Goal: Obtain resource: Download file/media

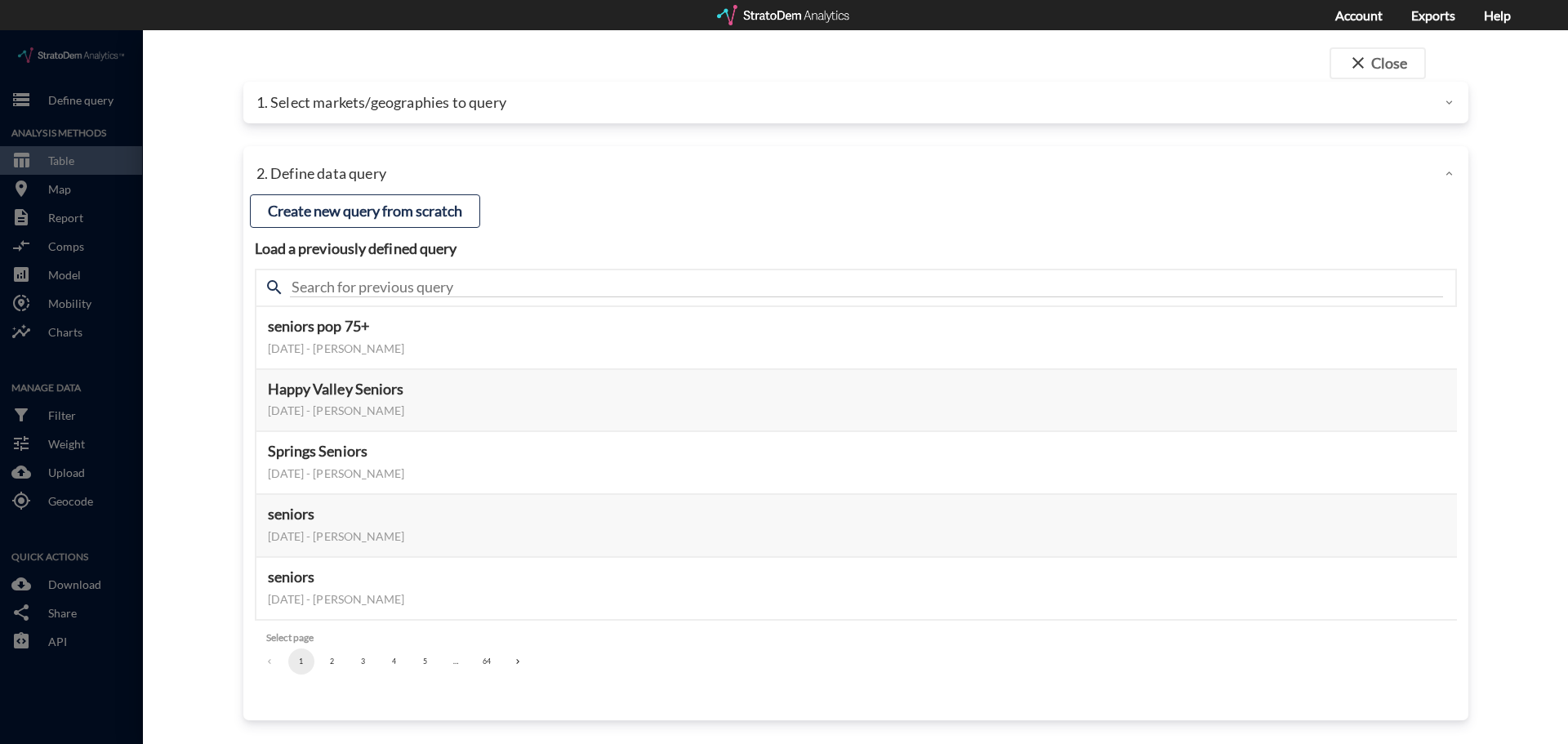
click div
click p "1. Select markets/geographies to query"
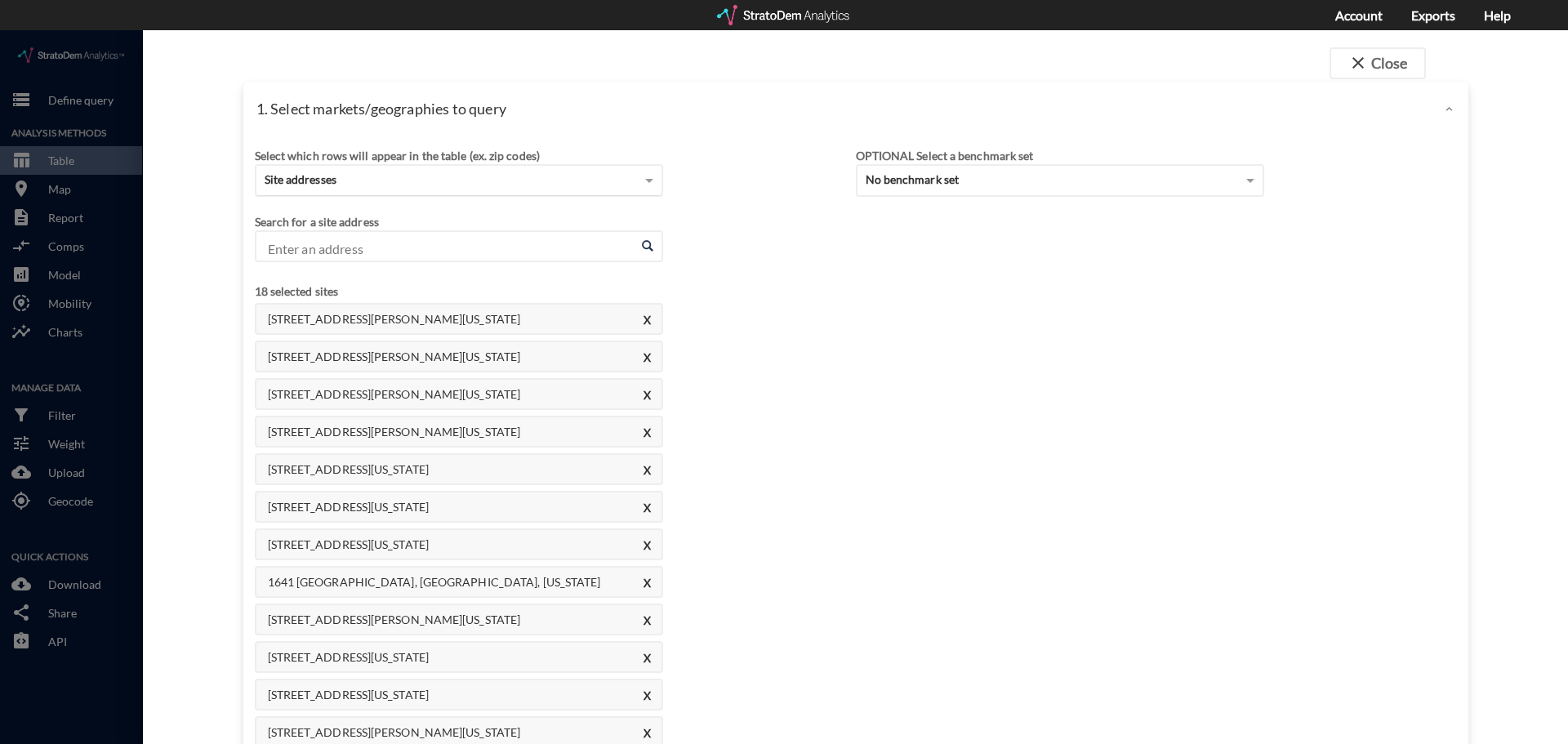
click div "Site addresses"
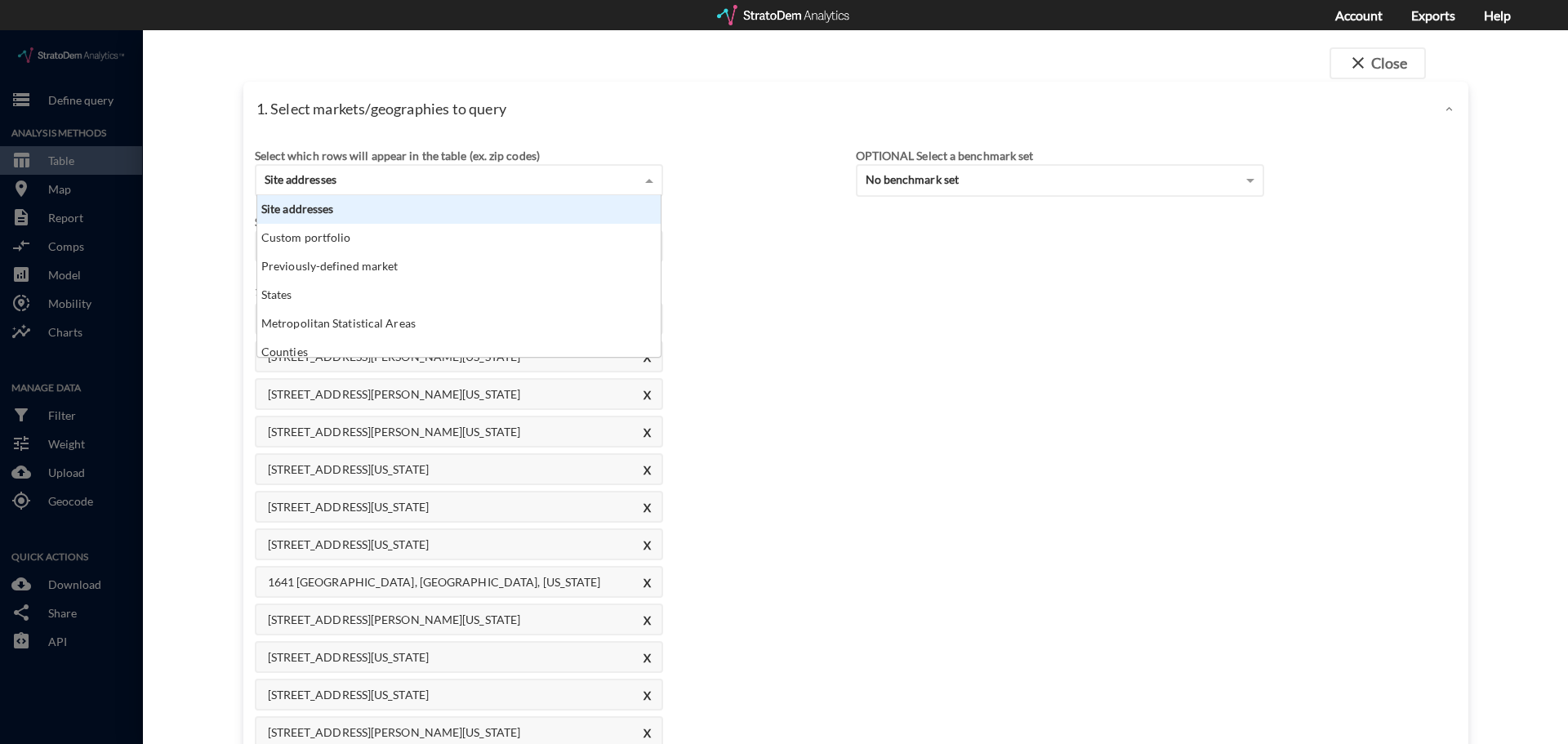
scroll to position [150, 394]
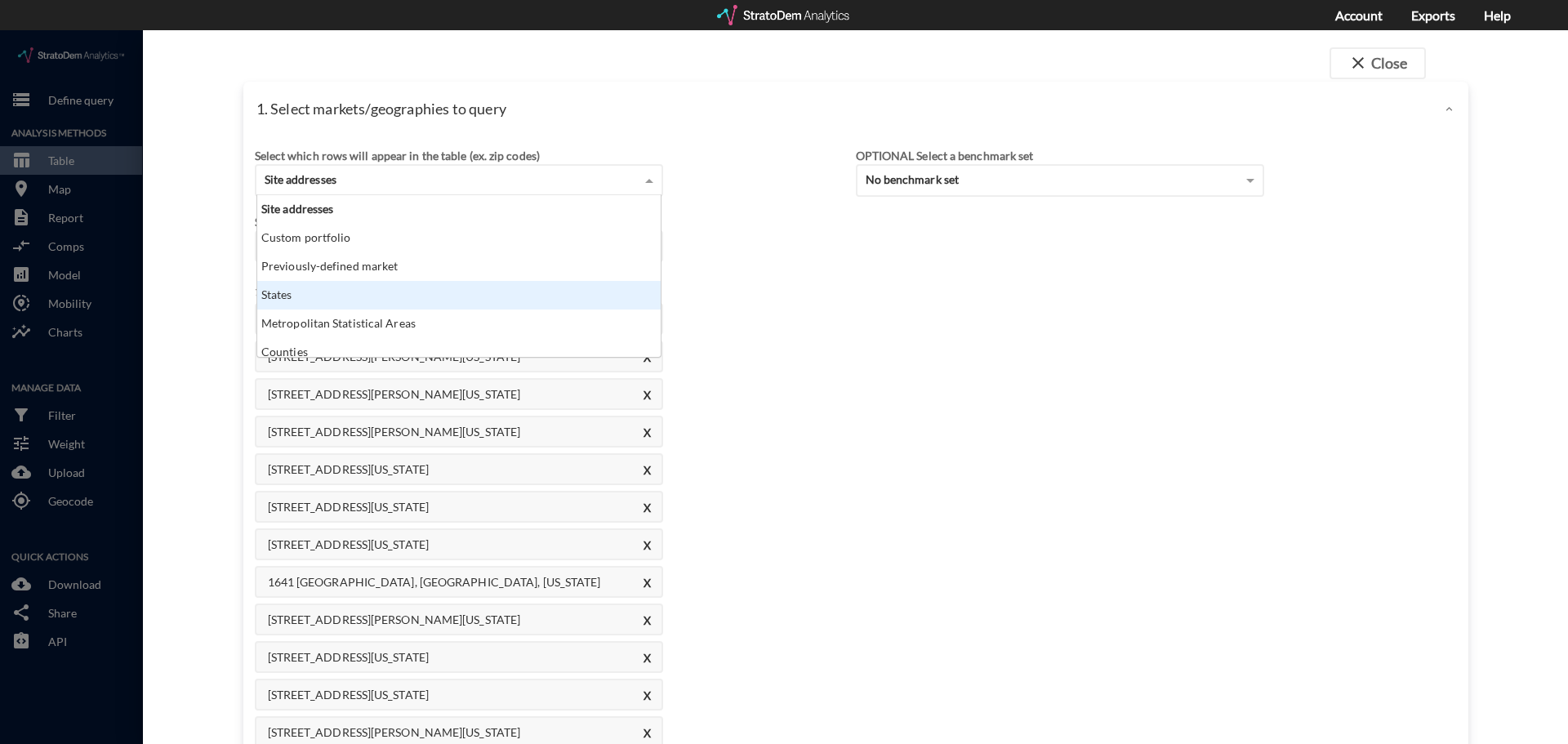
click div "States"
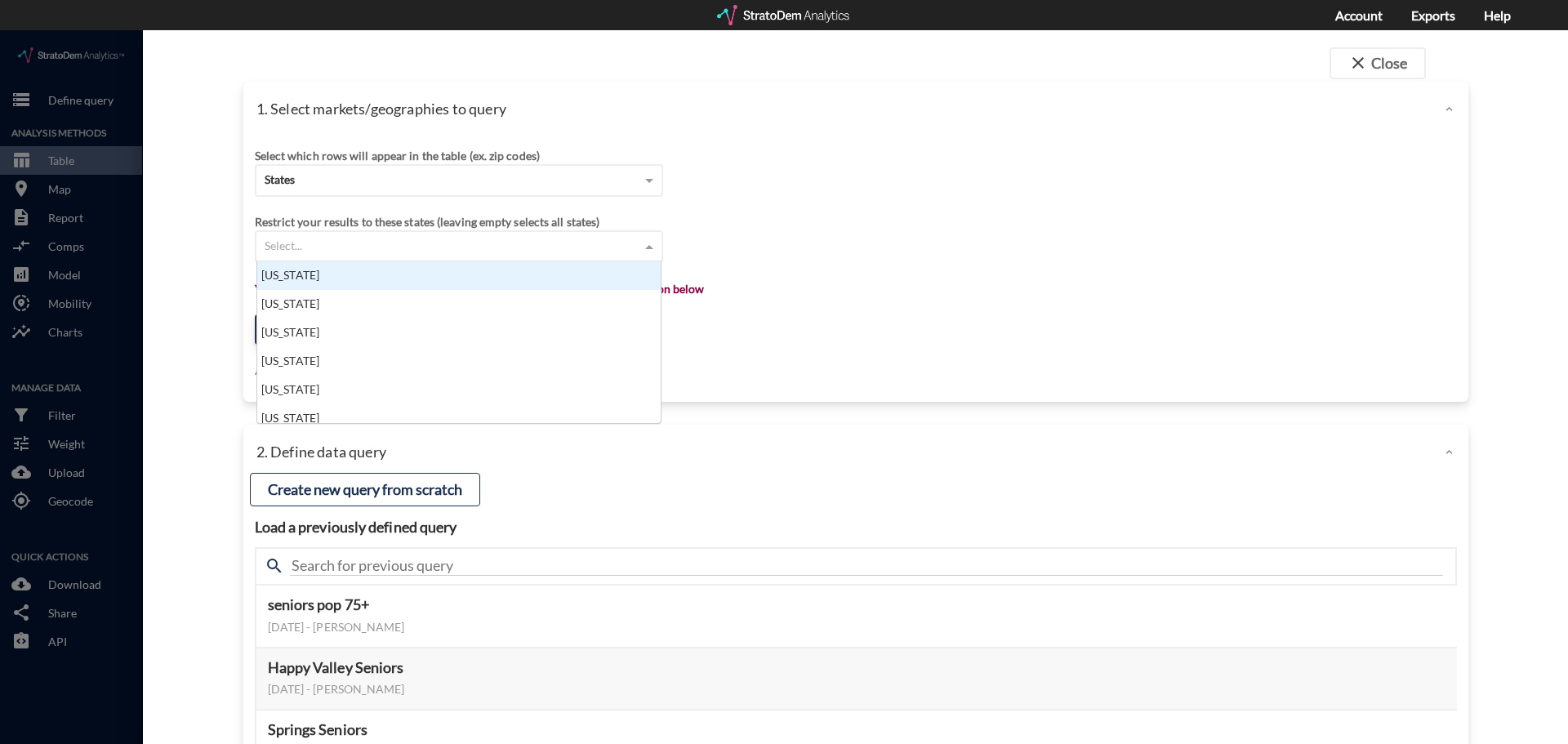
click div "Select..."
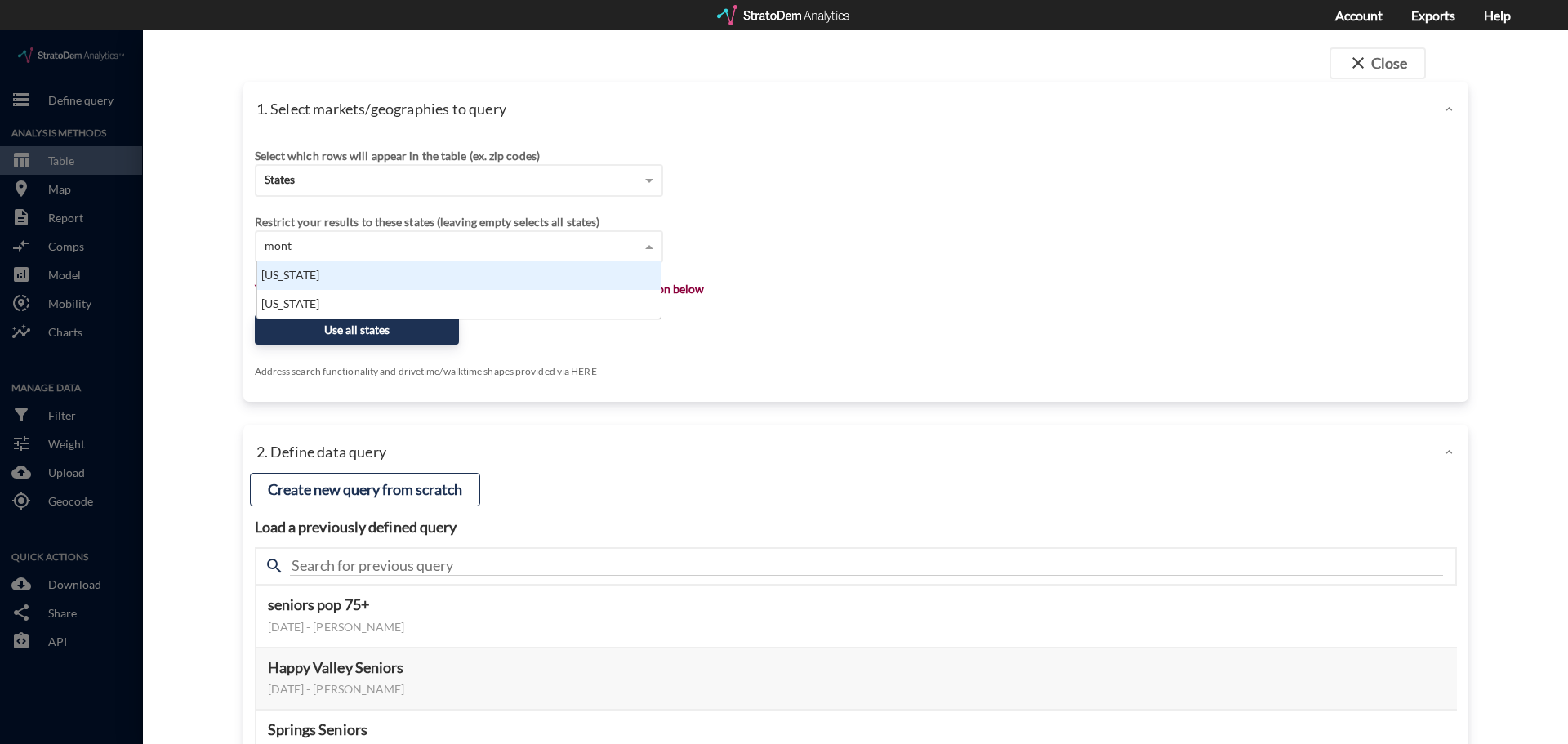
scroll to position [16, 394]
type input "[US_STATE]"
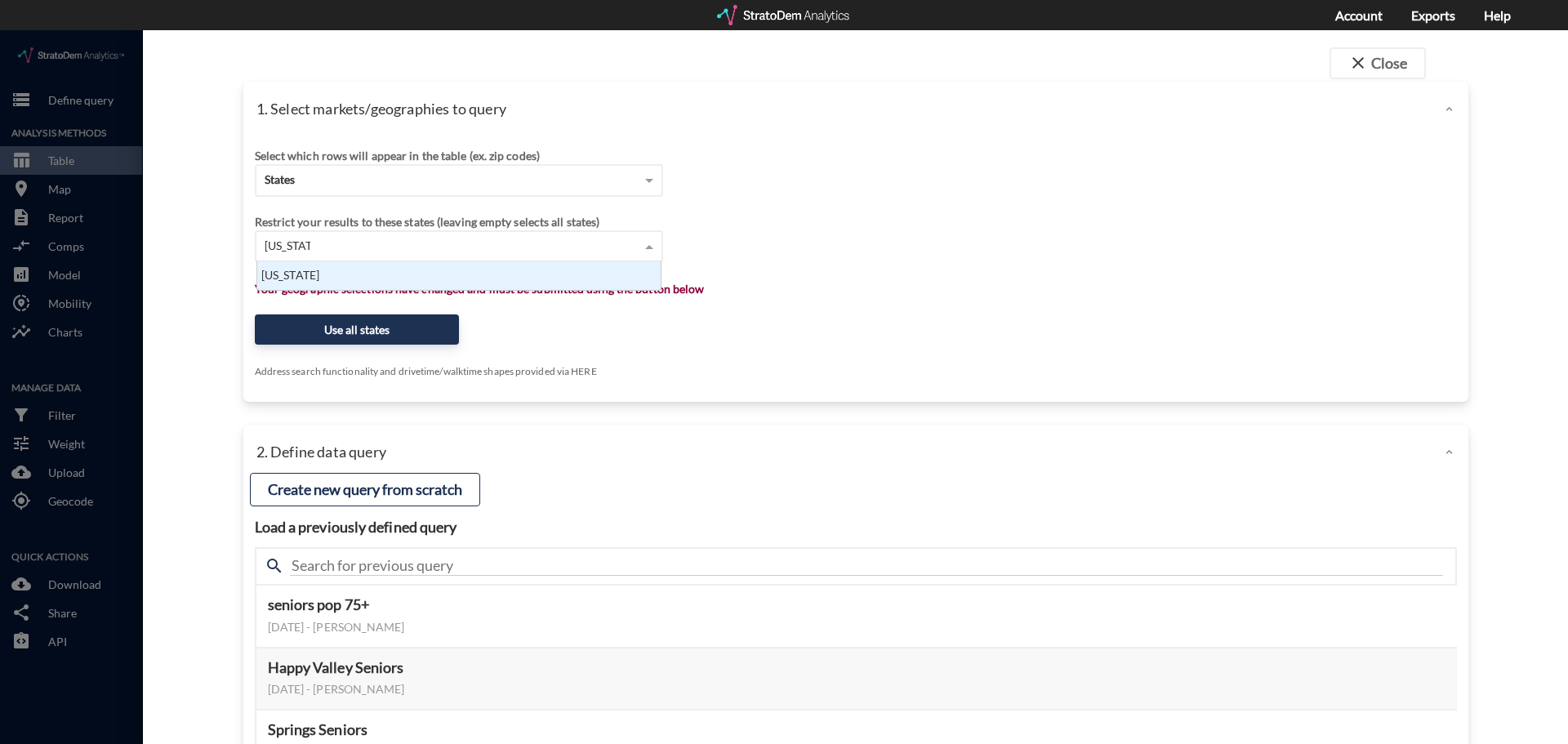
click div "[US_STATE]"
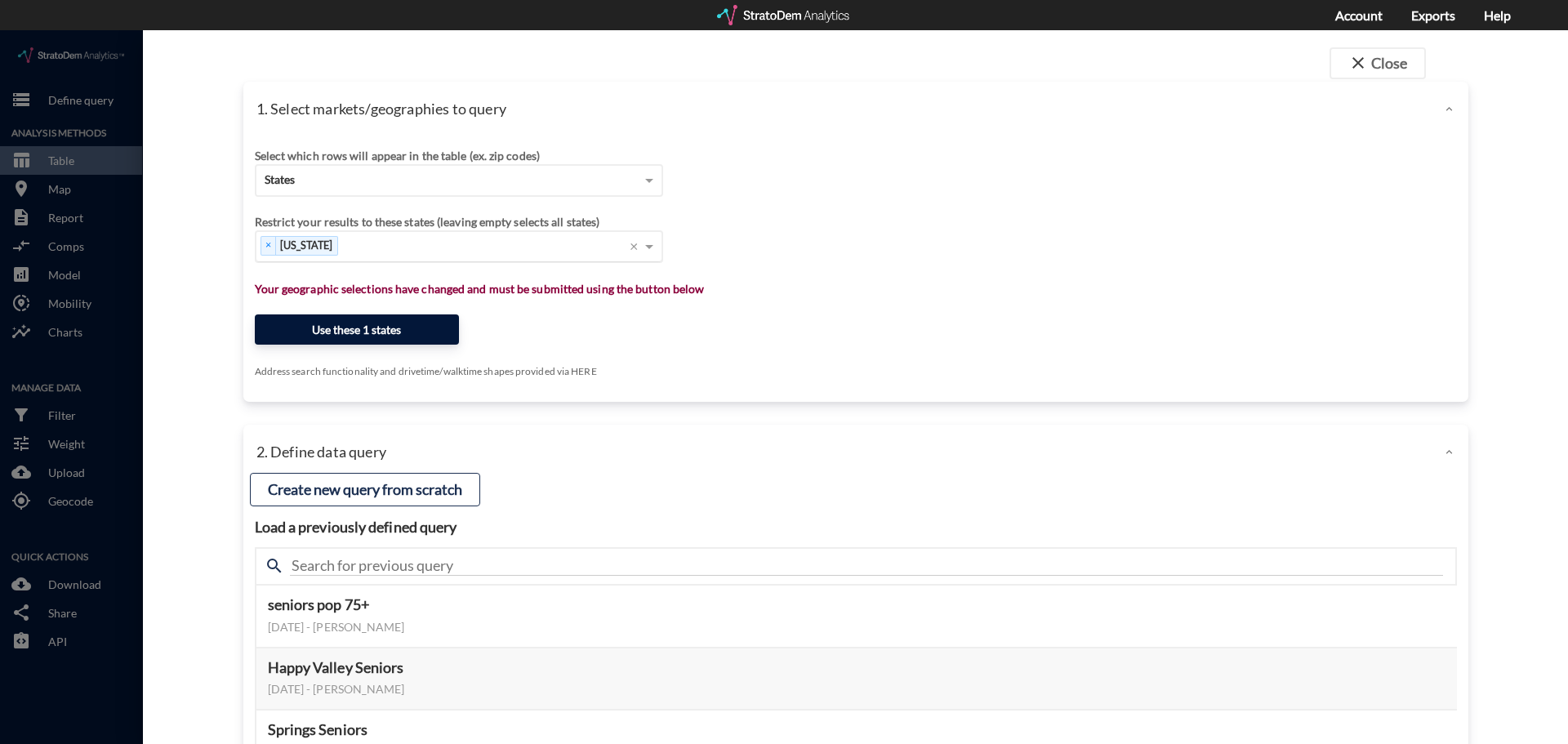
click button "Use these 1 states"
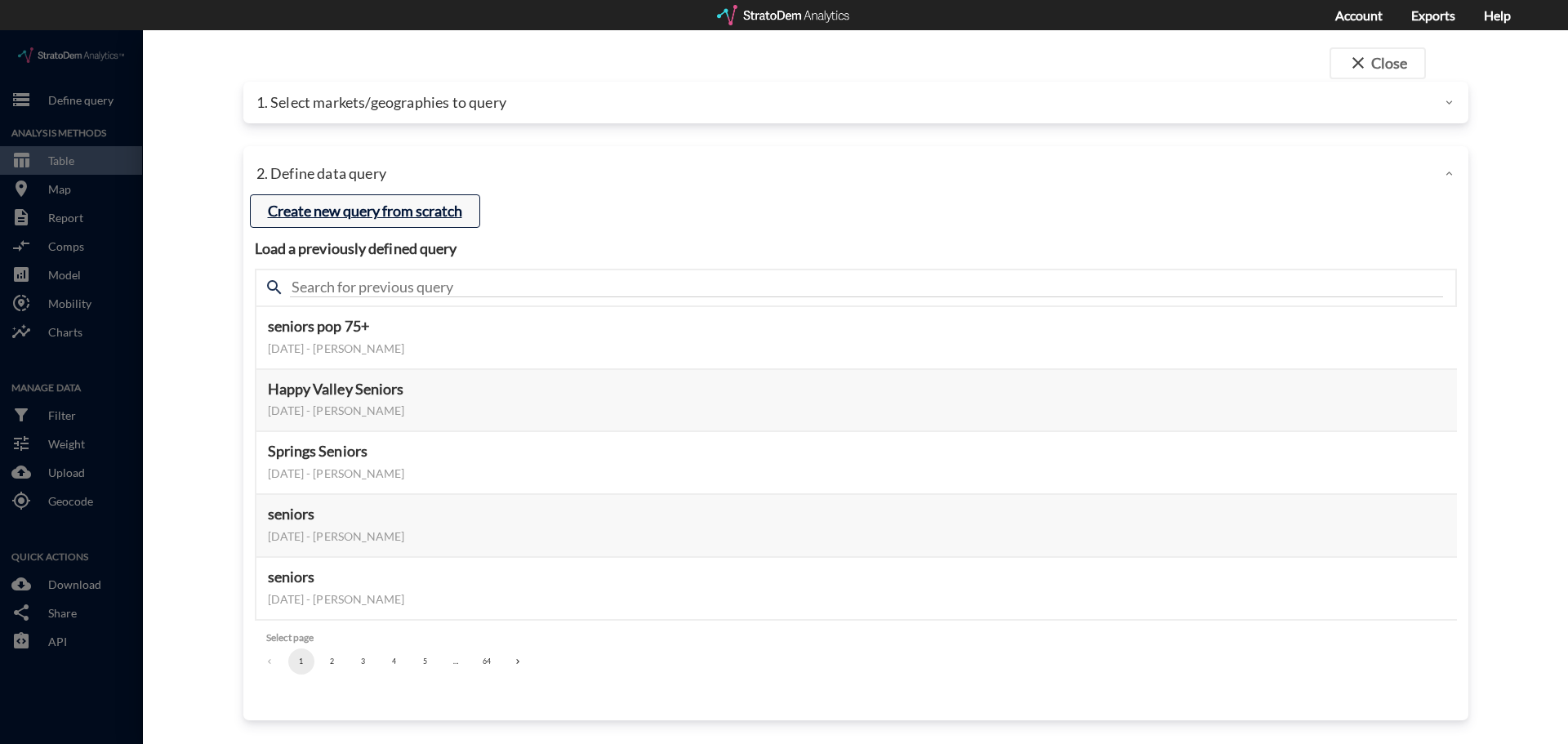
click button "Create new query from scratch"
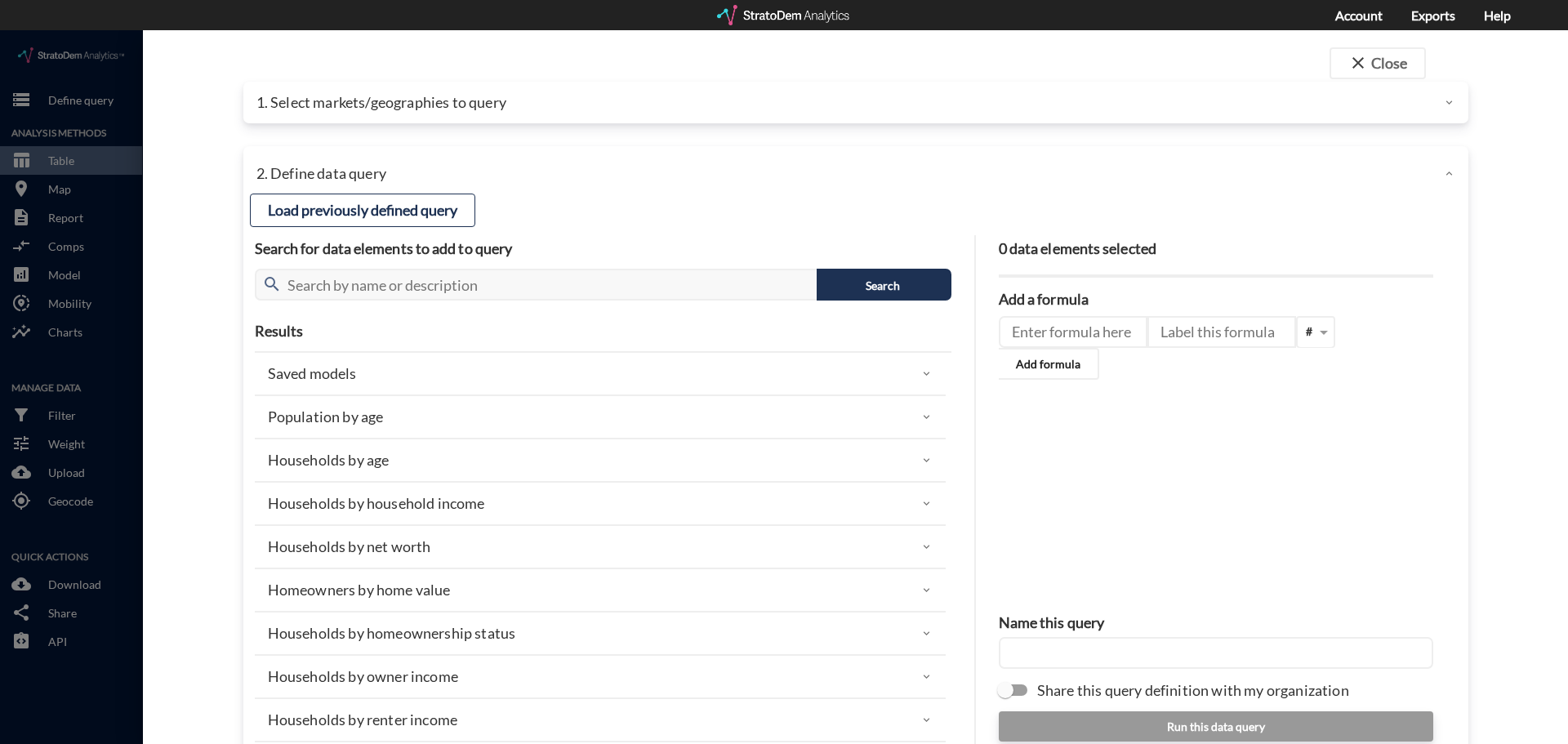
click div "Population by age"
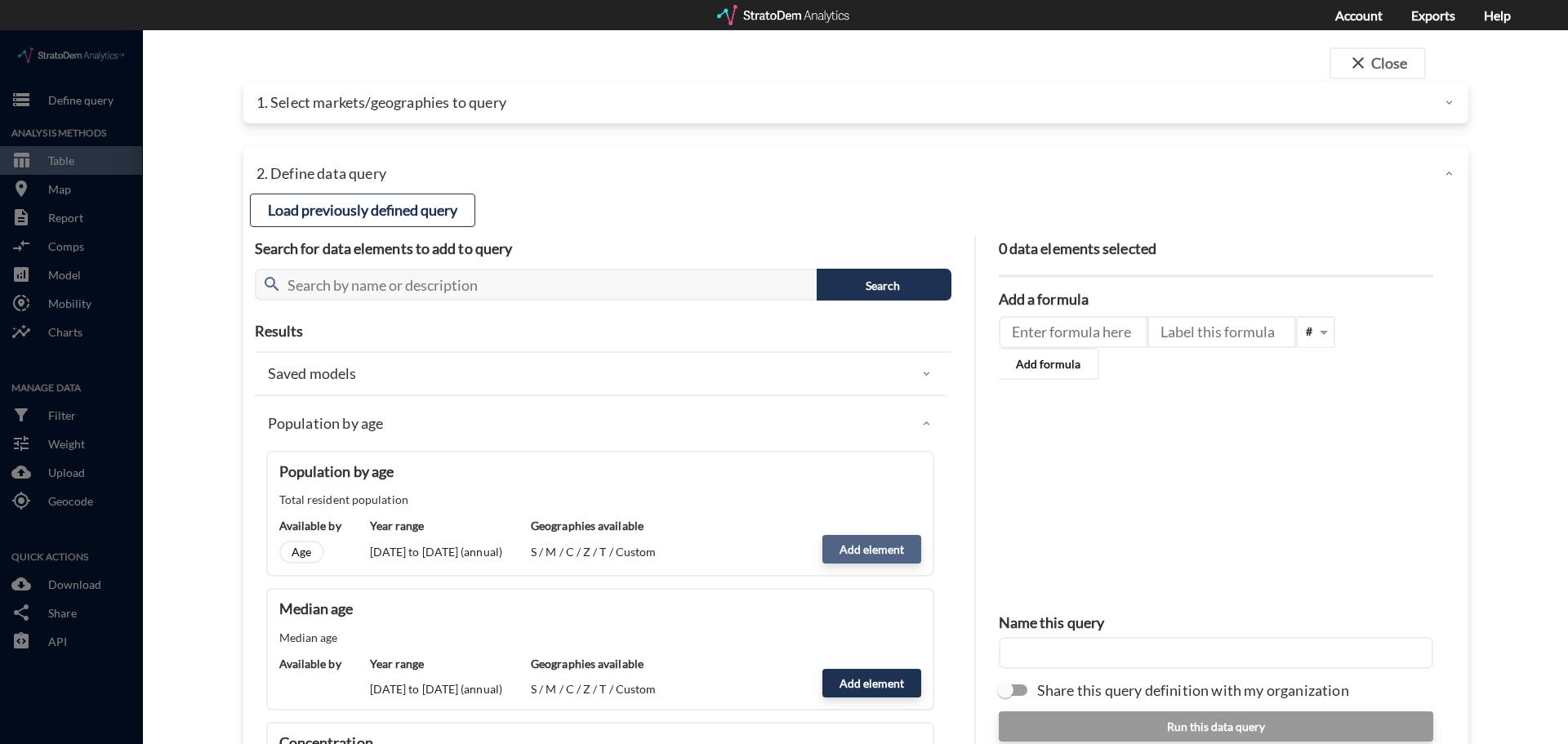
click button "Add element"
type input "POPULATION"
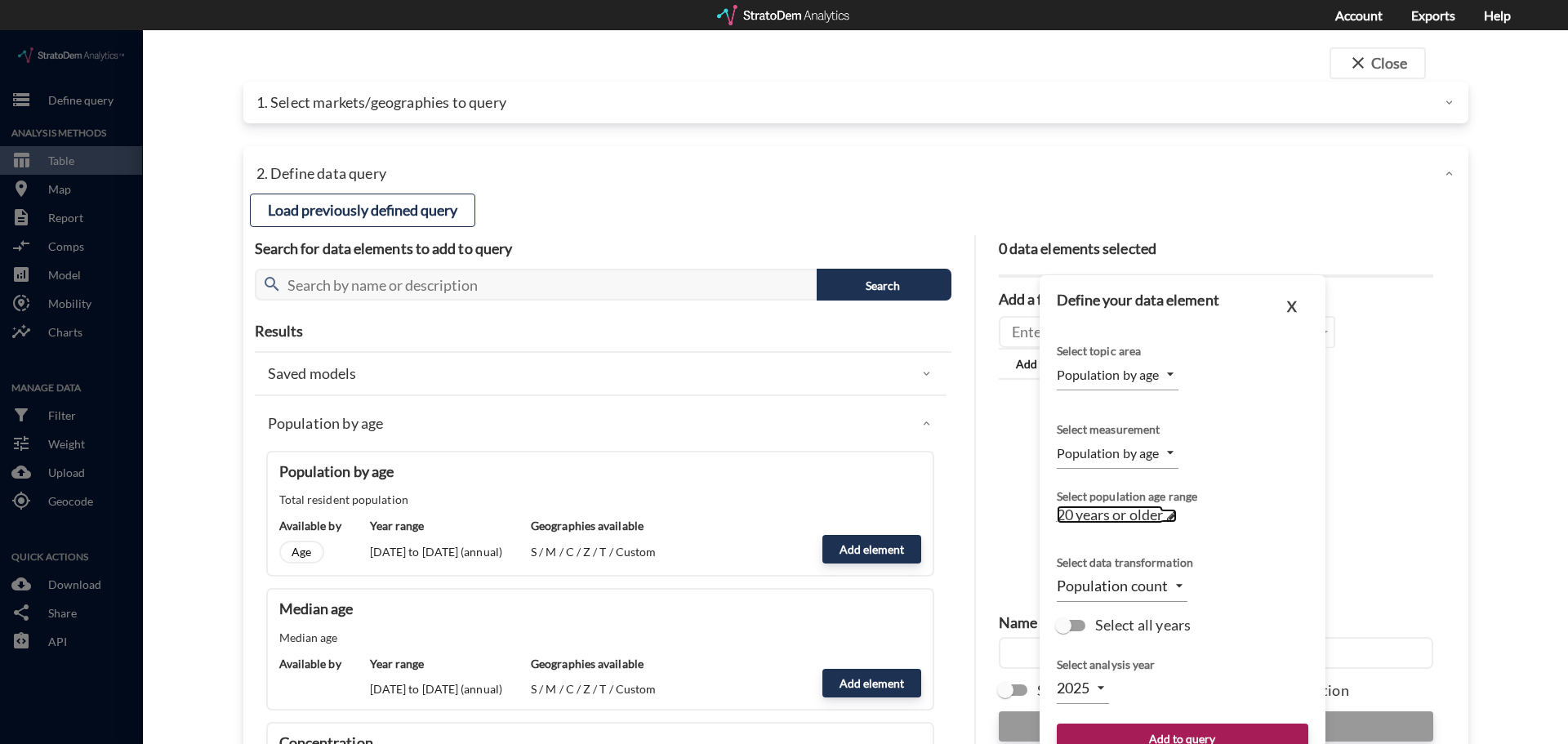
click span "20 years or older"
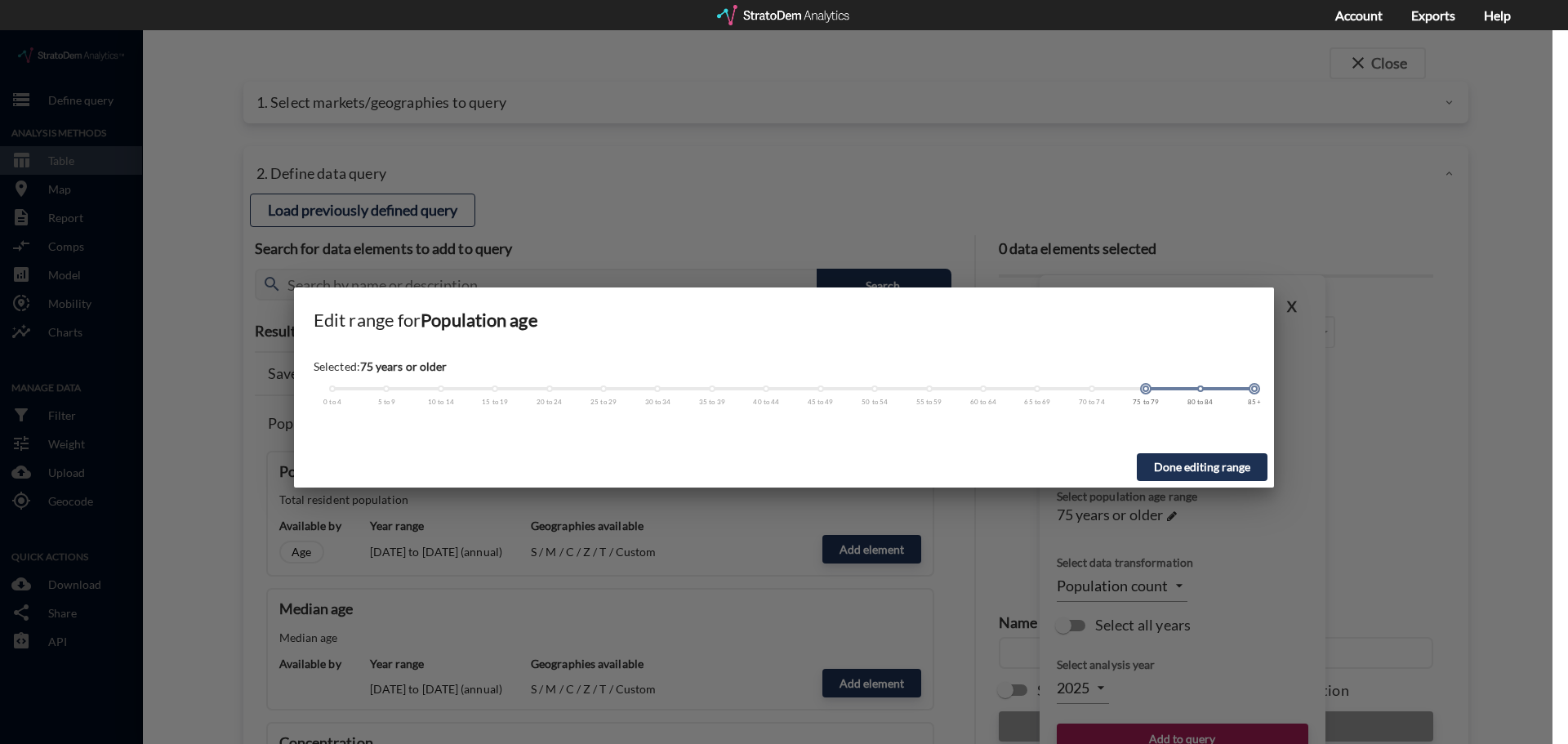
drag, startPoint x: 550, startPoint y: 360, endPoint x: 1146, endPoint y: 364, distance: 596.0
click div "Selected: 75 years or older 0 to 4 5 to 9 10 to 14 15 to 19 20 to 24 25 to 29 3…"
click button "Done editing range"
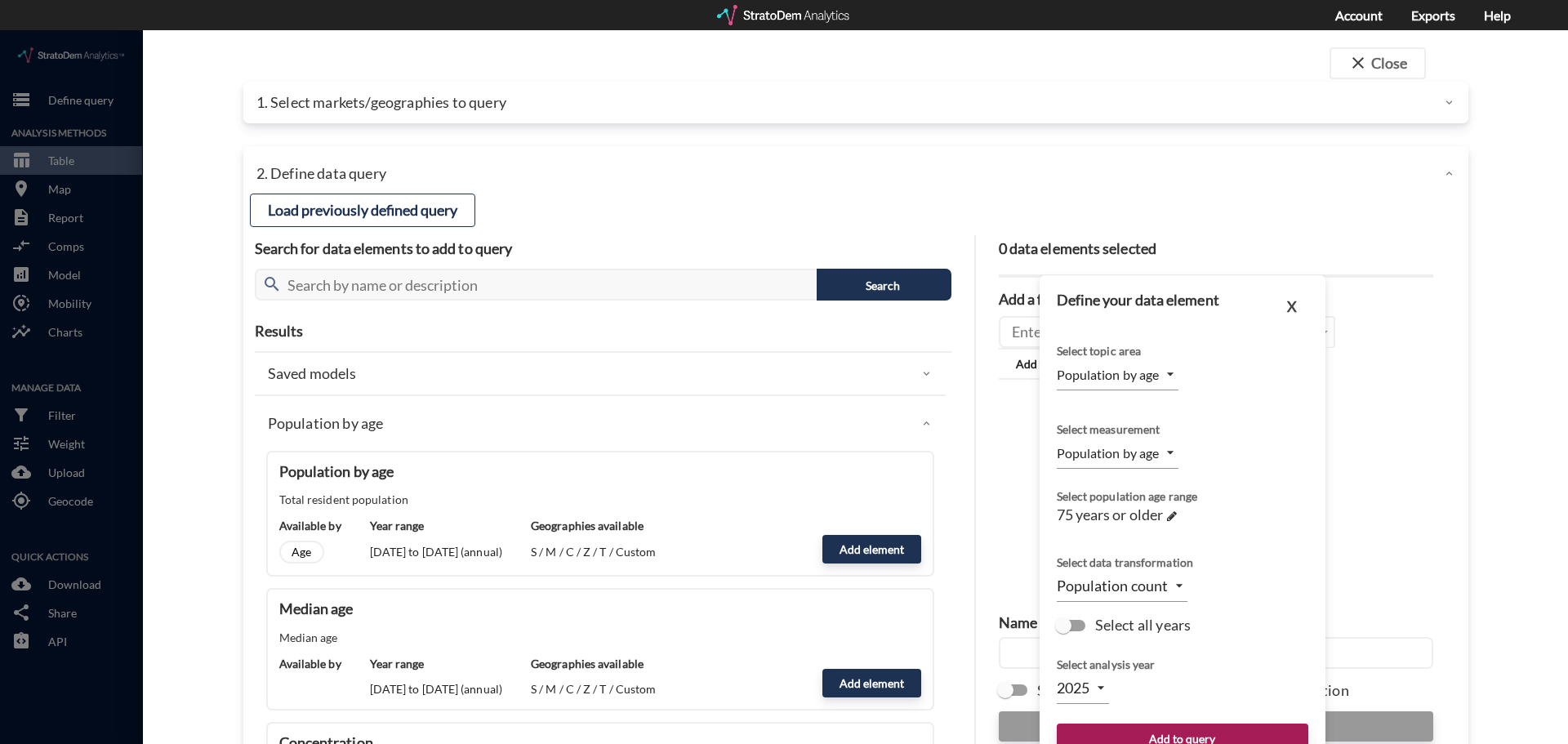
scroll to position [66, 0]
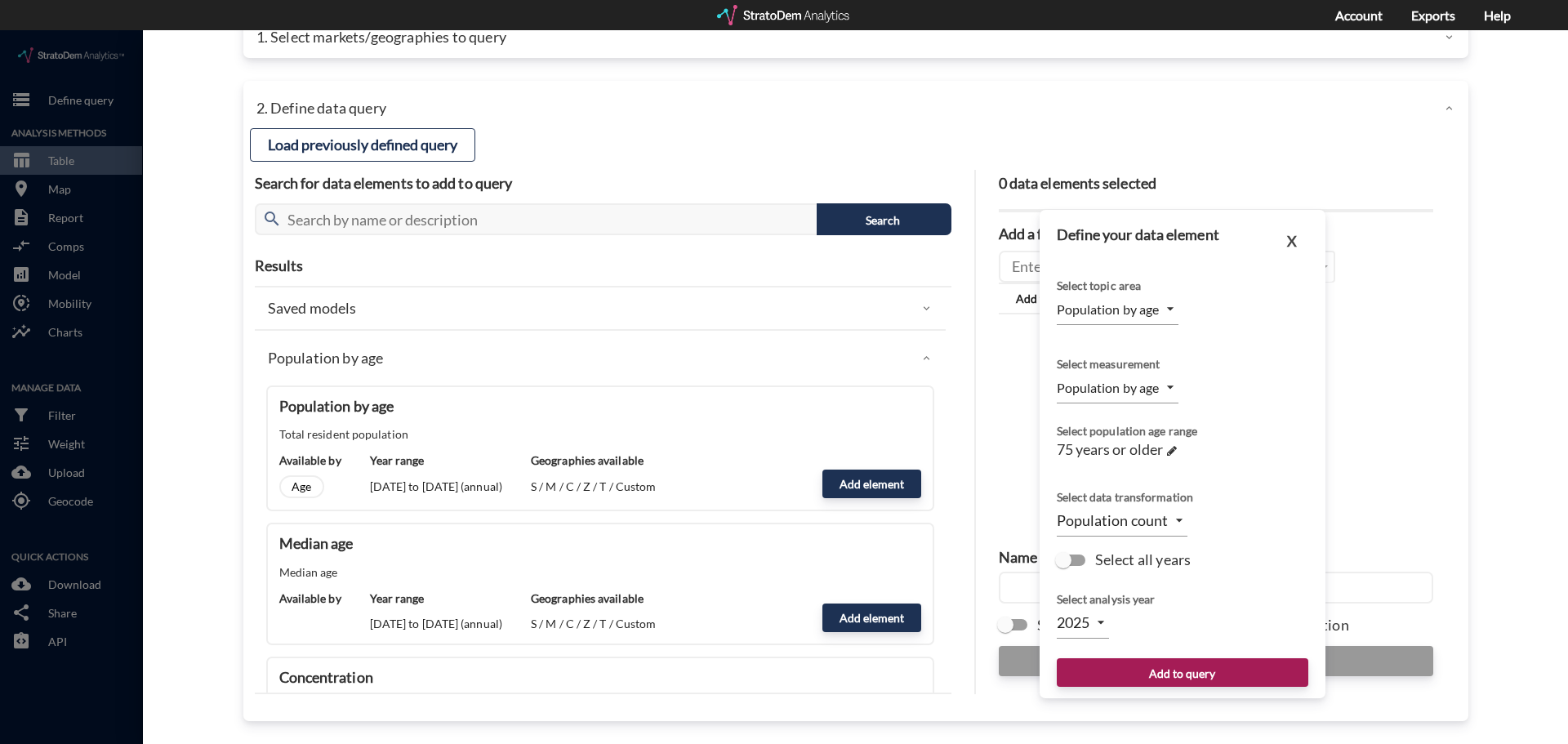
drag, startPoint x: 1069, startPoint y: 534, endPoint x: 1087, endPoint y: 554, distance: 26.9
click input "Select all years"
checkbox input "true"
type input "TIME_SERIES_DL"
click button "Add to query"
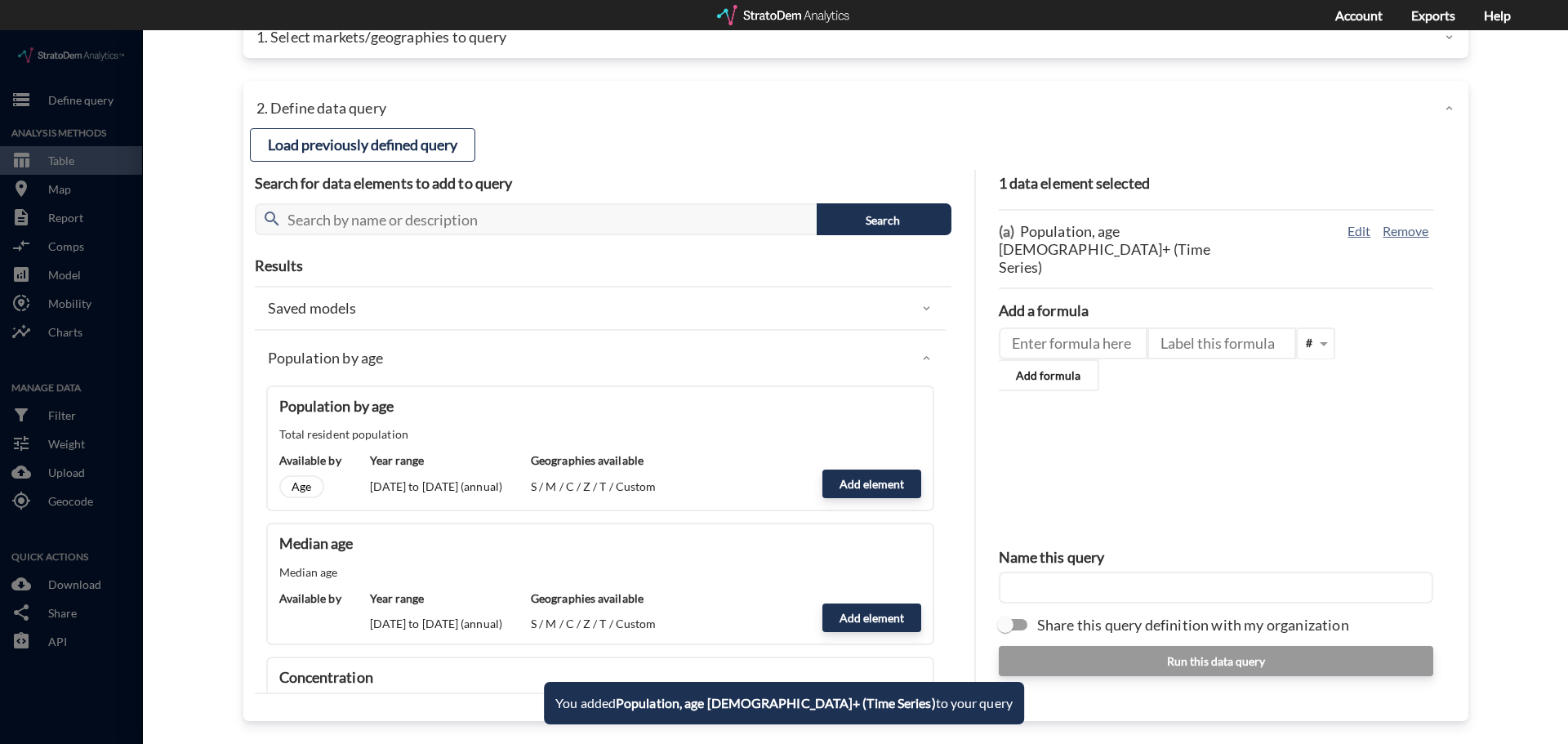
click input "text"
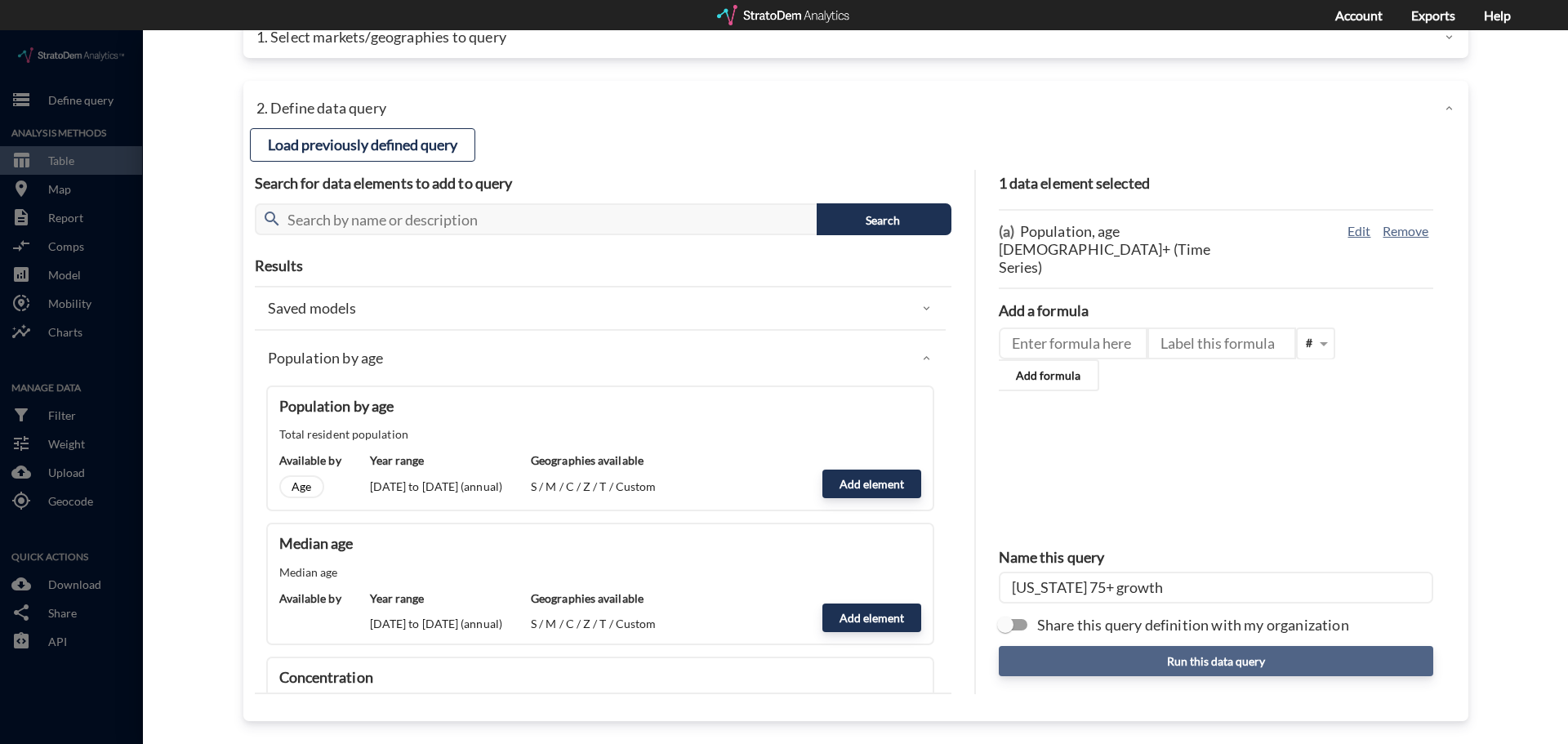
type input "[US_STATE] 75+ growth"
click button "Run this data query"
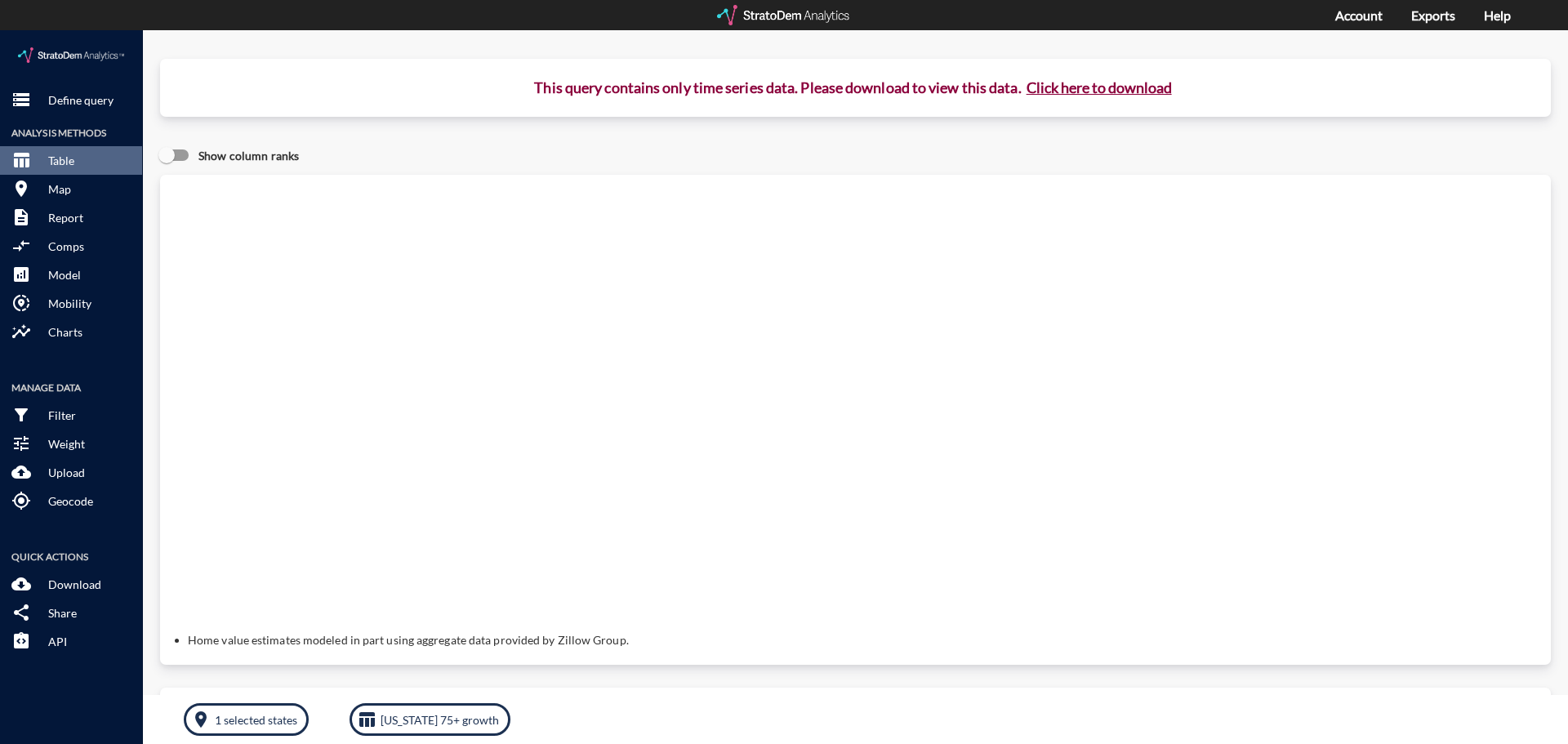
click button "Click here to download"
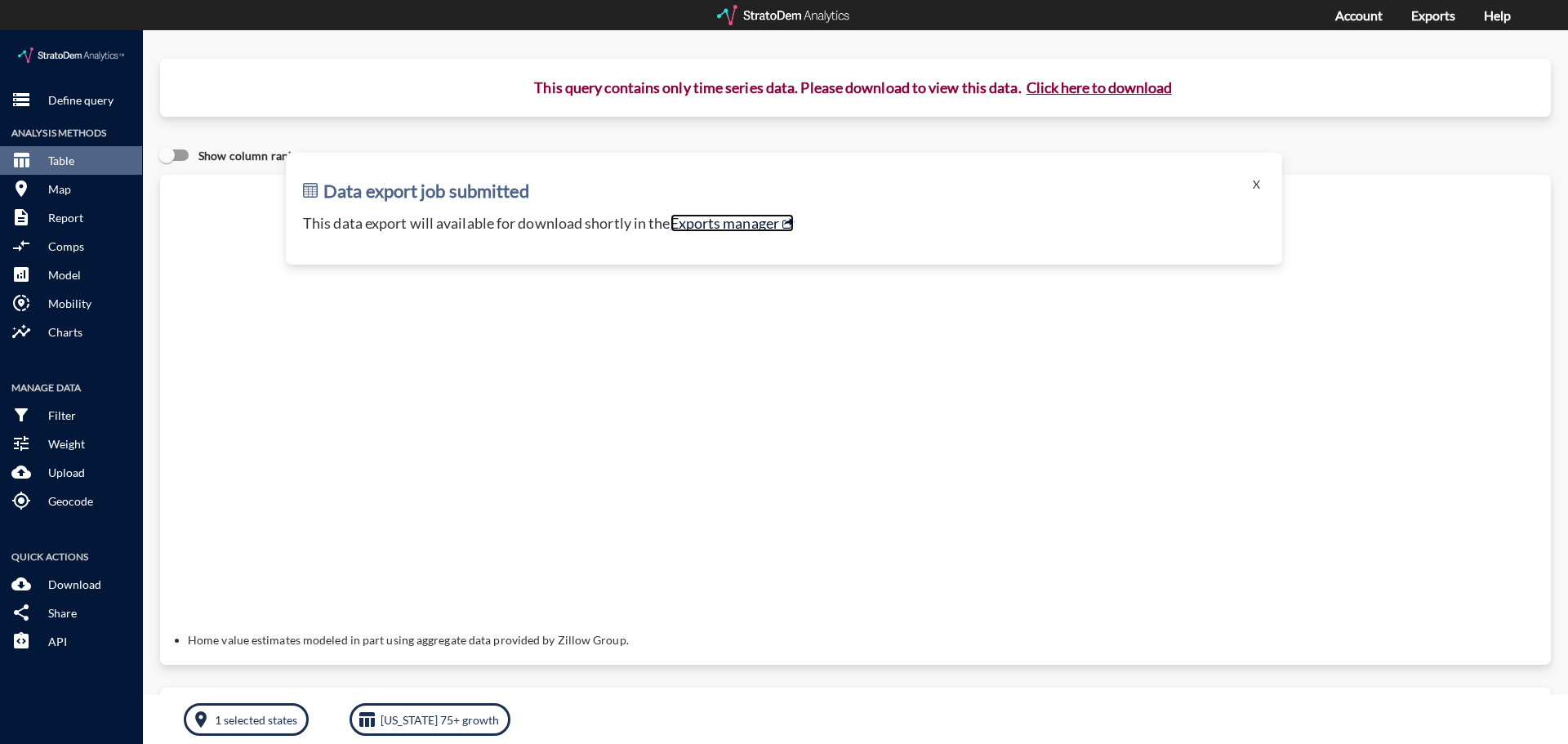
click link "Exports manager"
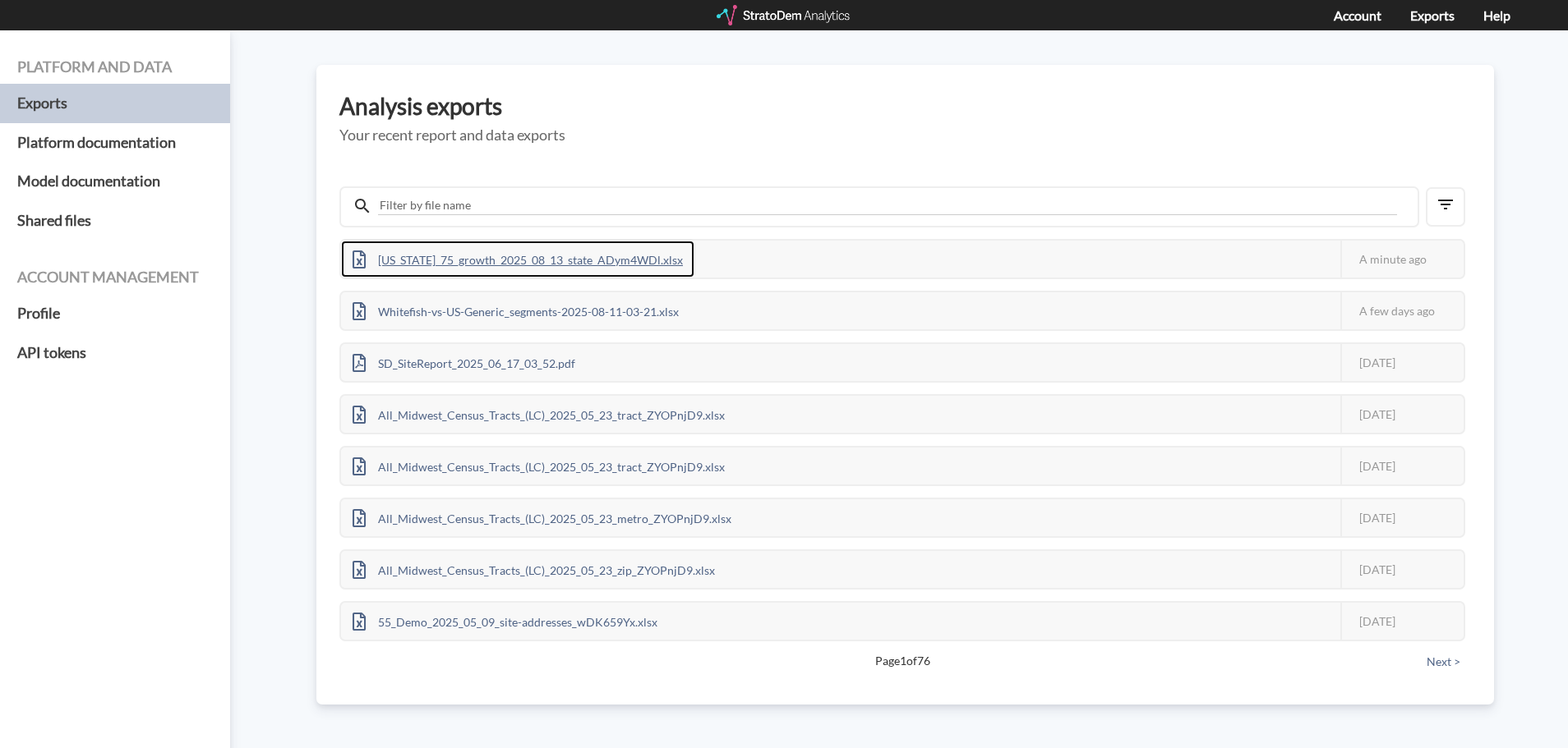
click at [536, 247] on div "[US_STATE]_75_growth_2025_08_13_state_ADym4WDl.xlsx" at bounding box center [518, 259] width 354 height 37
